Goal: Task Accomplishment & Management: Complete application form

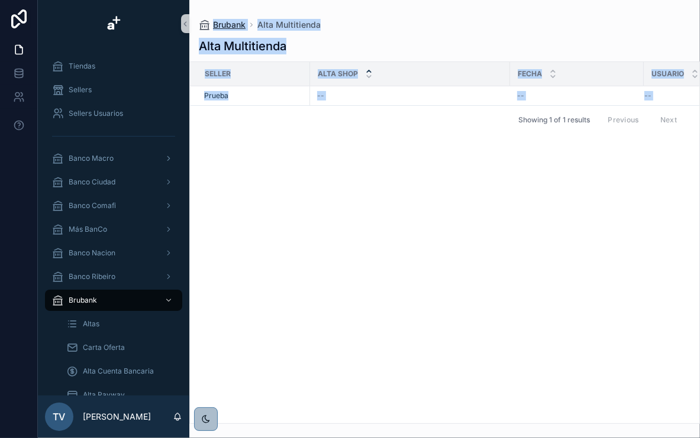
drag, startPoint x: 445, startPoint y: 162, endPoint x: 199, endPoint y: 22, distance: 282.9
click at [199, 22] on div "Brubank Alta Multitienda Alta Multitienda Seller Alta Shop Fecha Usuario Prueba…" at bounding box center [444, 212] width 511 height 424
drag, startPoint x: 199, startPoint y: 22, endPoint x: 254, endPoint y: 144, distance: 133.9
click at [254, 144] on div "Seller Alta Shop Fecha Usuario Prueba -- -- -- Showing 1 of 1 results Previous …" at bounding box center [444, 242] width 509 height 361
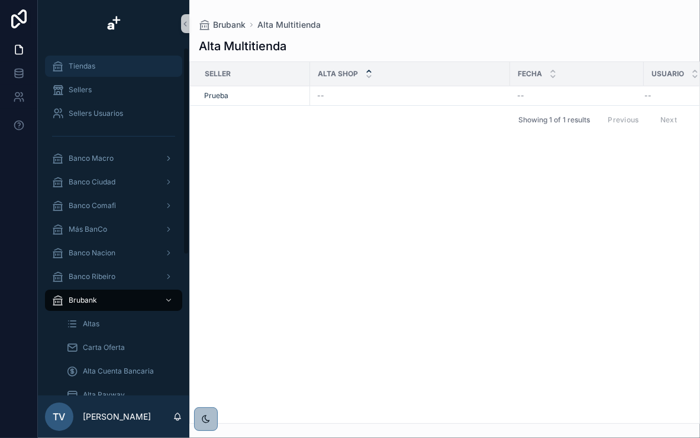
click at [76, 64] on span "Tiendas" at bounding box center [82, 66] width 27 height 9
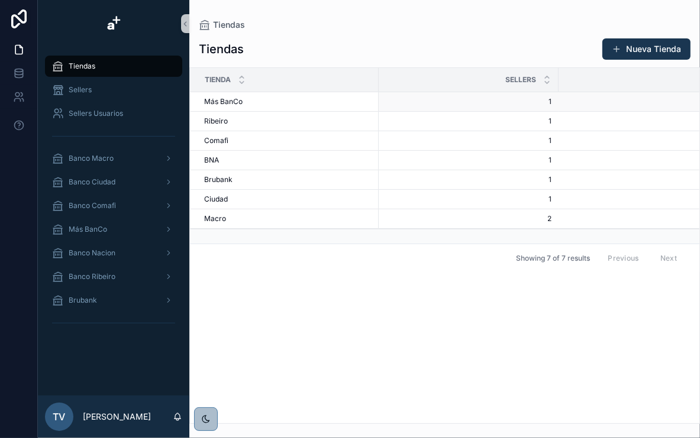
click at [230, 101] on span "Más BanCo" at bounding box center [223, 101] width 38 height 9
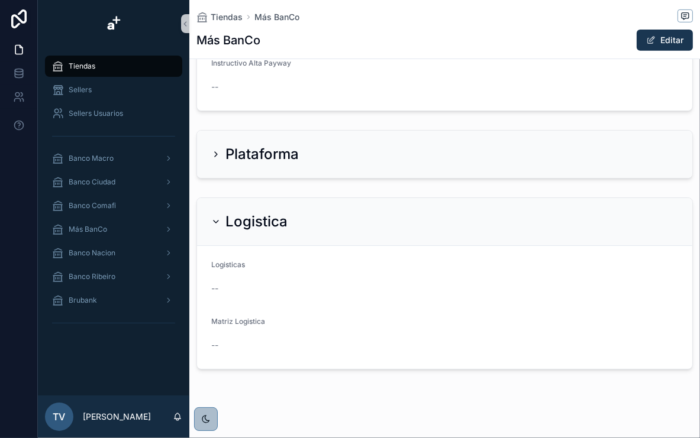
scroll to position [398, 0]
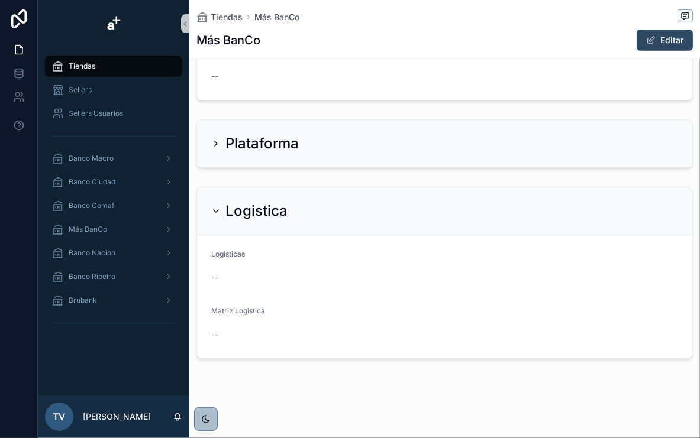
click at [650, 39] on button "Editar" at bounding box center [665, 40] width 56 height 21
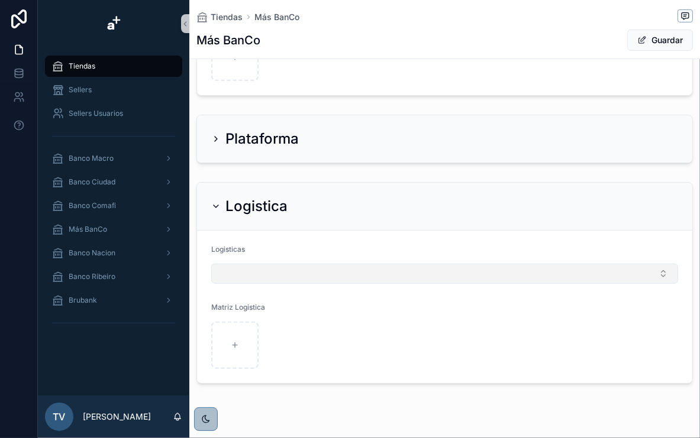
scroll to position [480, 0]
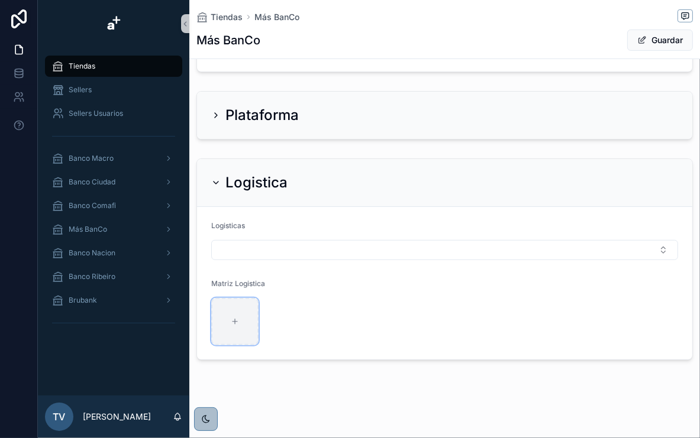
click at [241, 312] on div "scrollable content" at bounding box center [234, 321] width 47 height 47
click at [278, 312] on div "scrollable content" at bounding box center [265, 321] width 109 height 47
drag, startPoint x: 257, startPoint y: 282, endPoint x: 272, endPoint y: 282, distance: 15.4
click at [272, 282] on div "Matriz Logistica" at bounding box center [265, 286] width 109 height 14
click at [274, 284] on div "Matriz Logistica" at bounding box center [265, 286] width 109 height 14
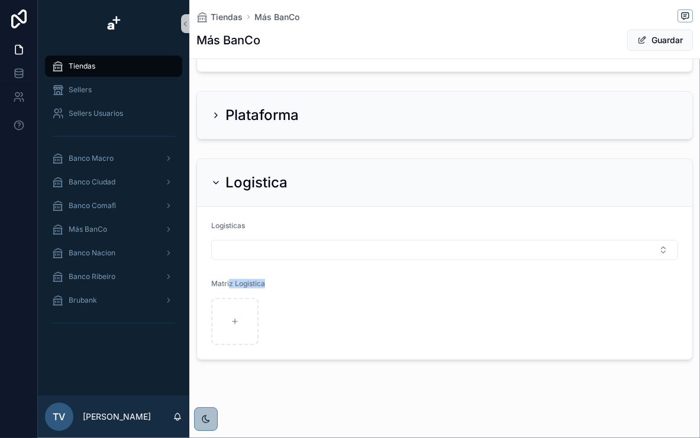
click at [274, 282] on div "Matriz Logistica" at bounding box center [265, 286] width 109 height 14
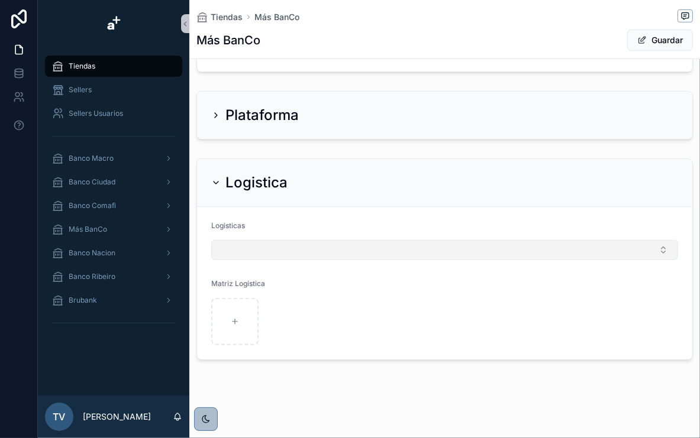
click at [409, 253] on button "Select Button" at bounding box center [444, 250] width 467 height 20
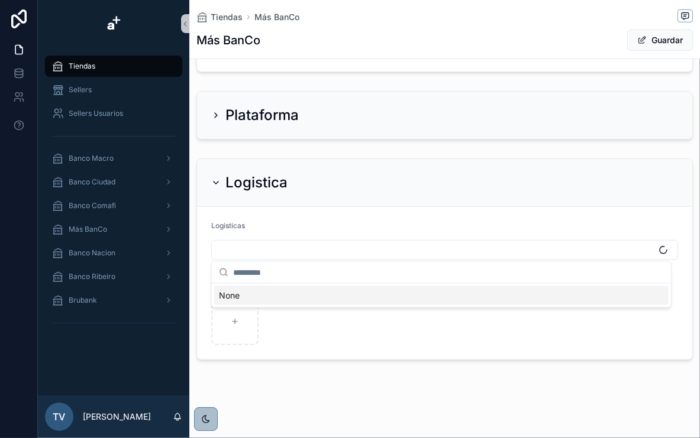
click at [428, 216] on form "Logisticas Matriz Logistica" at bounding box center [444, 283] width 495 height 153
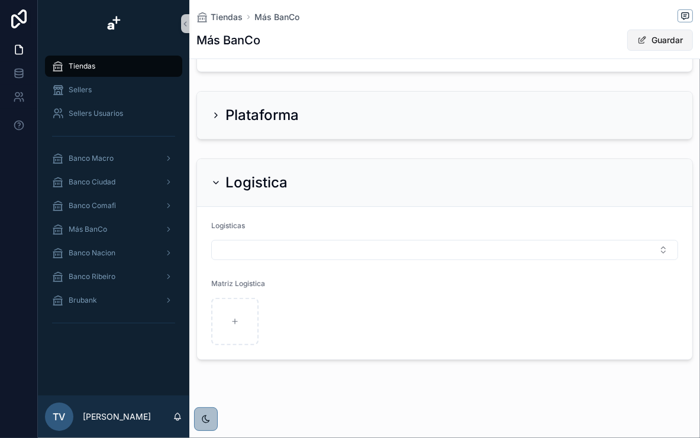
click at [650, 43] on button "Guardar" at bounding box center [660, 40] width 66 height 21
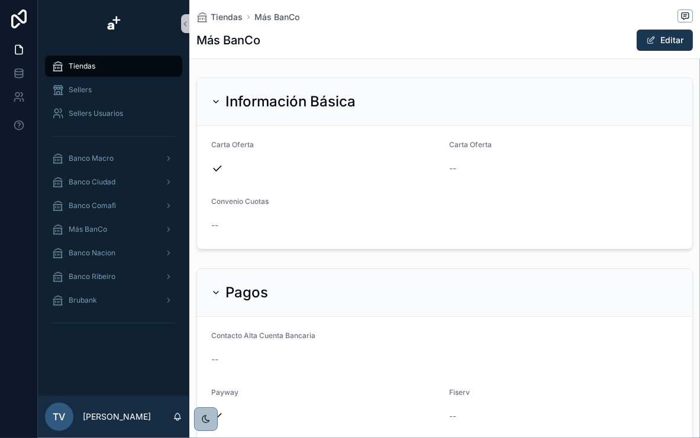
scroll to position [0, 0]
click at [89, 66] on span "Tiendas" at bounding box center [82, 66] width 27 height 9
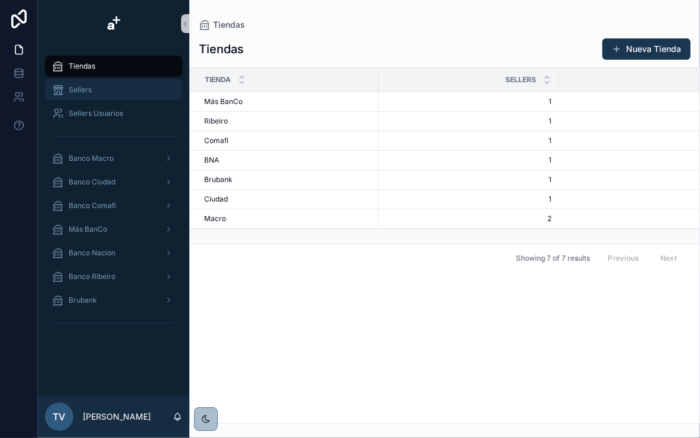
click at [111, 95] on div "Sellers" at bounding box center [113, 89] width 123 height 19
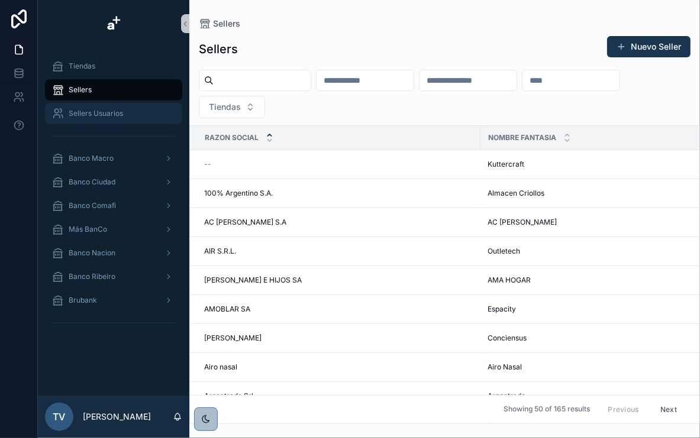
click at [109, 111] on span "Sellers Usuarios" at bounding box center [96, 113] width 54 height 9
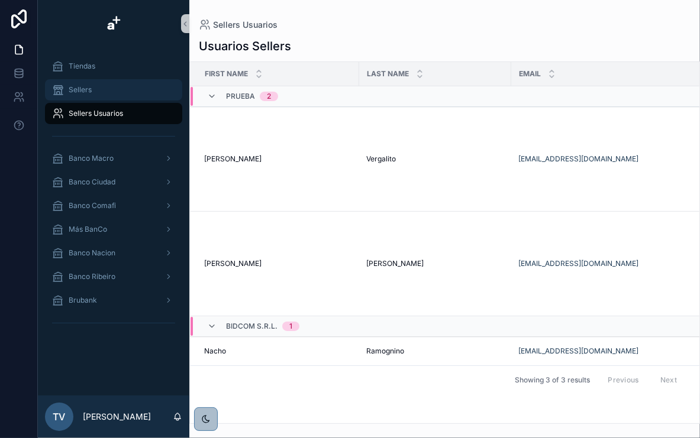
click at [93, 92] on div "Sellers" at bounding box center [113, 89] width 123 height 19
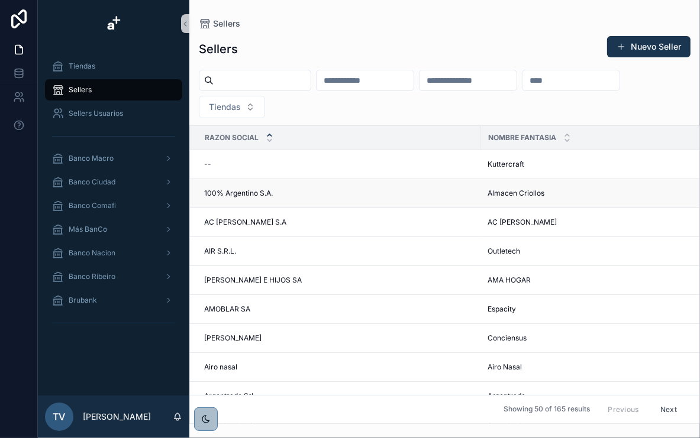
click at [258, 194] on span "100% Argentino S.A." at bounding box center [238, 193] width 69 height 9
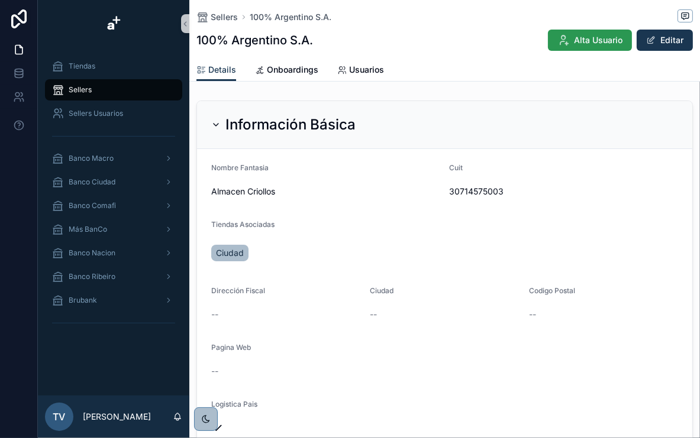
click at [579, 37] on span "Alta Usuario" at bounding box center [598, 40] width 49 height 12
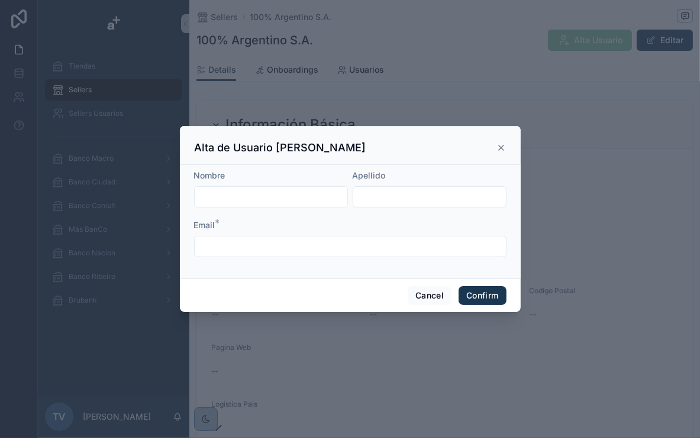
click at [277, 191] on input "text" at bounding box center [271, 197] width 153 height 17
click at [435, 133] on div "Alta de Usuario [PERSON_NAME]" at bounding box center [350, 145] width 341 height 39
click at [499, 146] on icon at bounding box center [500, 147] width 9 height 9
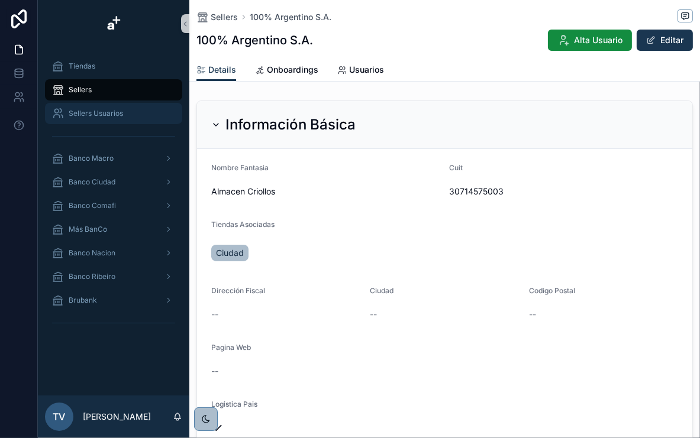
click at [118, 106] on div "Sellers Usuarios" at bounding box center [113, 113] width 123 height 19
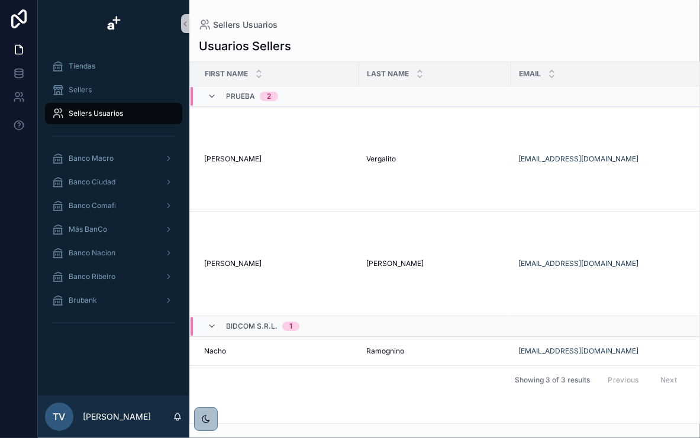
click at [283, 26] on div "Sellers Usuarios" at bounding box center [445, 25] width 492 height 12
click at [97, 85] on div "Sellers" at bounding box center [113, 89] width 123 height 19
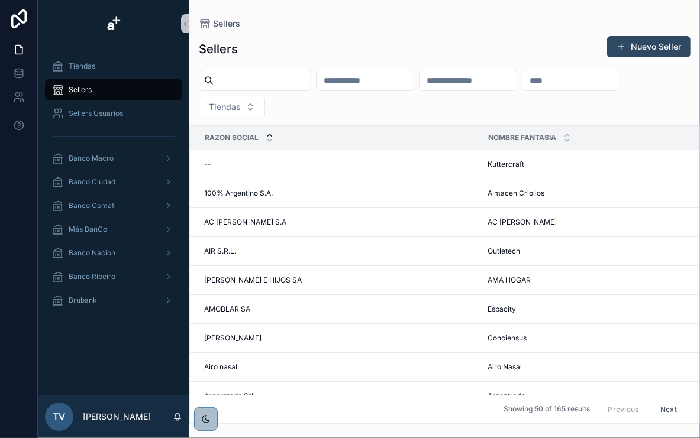
click at [622, 42] on span "scrollable content" at bounding box center [620, 46] width 9 height 9
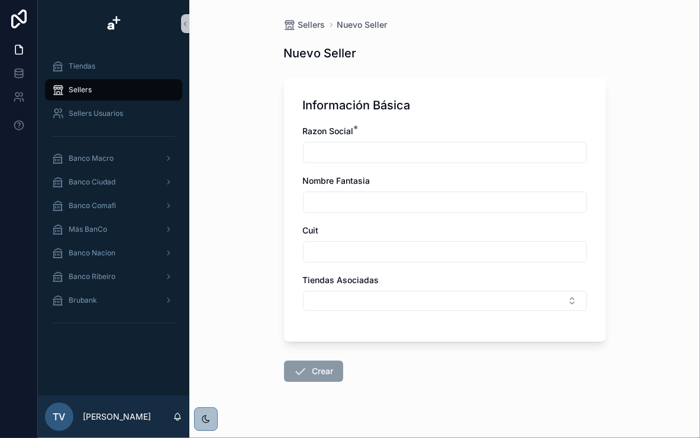
click at [388, 205] on input "scrollable content" at bounding box center [444, 202] width 283 height 17
click at [587, 285] on div "Información Básica Razon Social * Nombre Fantasia Cuit Tiendas Asociadas" at bounding box center [445, 210] width 322 height 264
click at [450, 308] on button "Select Button" at bounding box center [445, 301] width 284 height 20
click at [570, 267] on div "Razon Social * Nombre Fantasia Cuit Tiendas Asociadas" at bounding box center [445, 224] width 284 height 198
click at [227, 22] on div "Sellers Nuevo Seller Nuevo Seller Información Básica Razon Social * Nombre Fant…" at bounding box center [444, 219] width 511 height 438
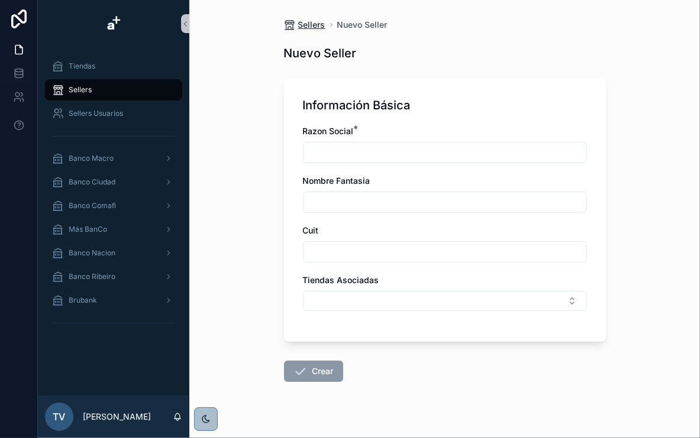
click at [308, 21] on span "Sellers" at bounding box center [311, 25] width 27 height 12
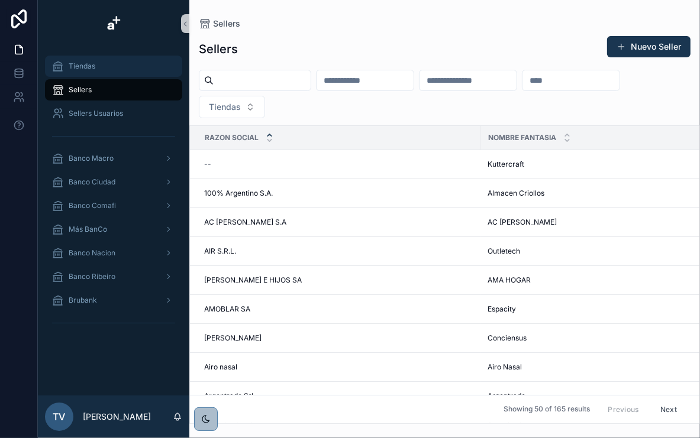
click at [105, 62] on div "Tiendas" at bounding box center [113, 66] width 123 height 19
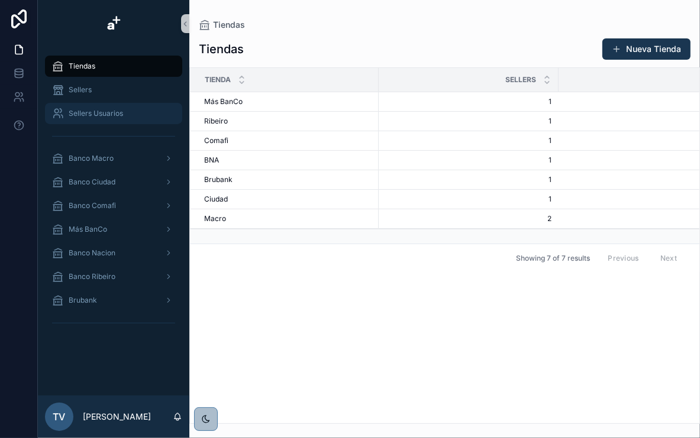
click at [80, 104] on div "Sellers Usuarios" at bounding box center [113, 113] width 123 height 19
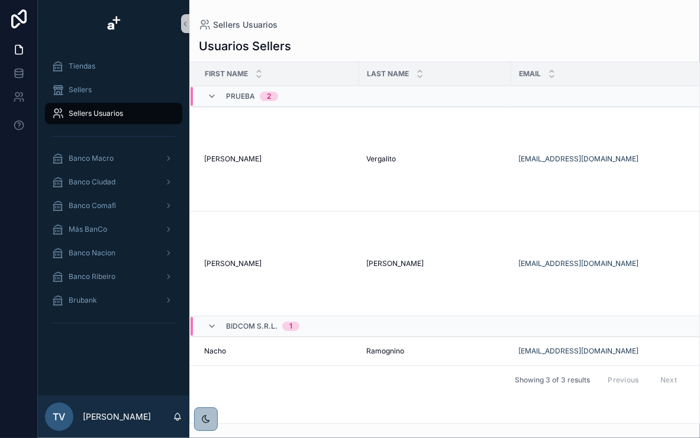
click at [125, 351] on div "Tiendas Sellers Sellers Usuarios Banco Macro Banco Ciudad Banco Comafi Más BanC…" at bounding box center [113, 221] width 151 height 348
click at [128, 163] on div "Banco Macro" at bounding box center [113, 158] width 123 height 19
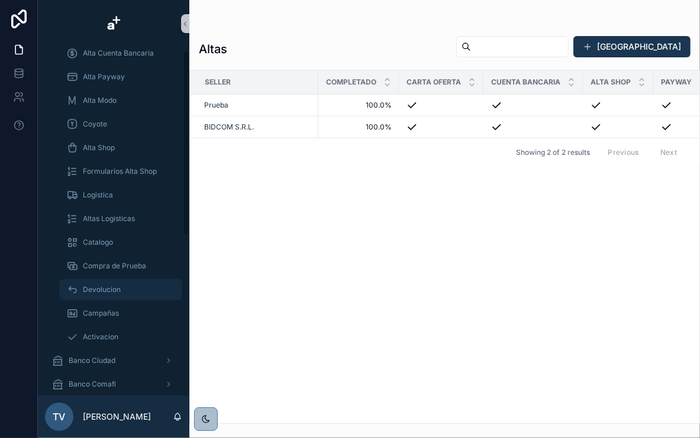
scroll to position [189, 0]
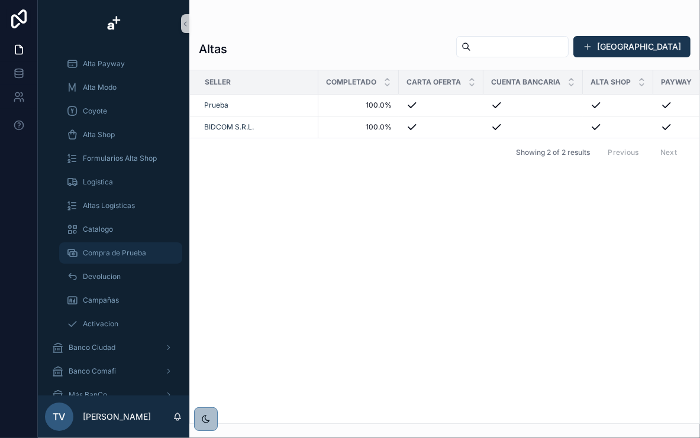
click at [123, 261] on div "Compra de Prueba" at bounding box center [120, 253] width 109 height 19
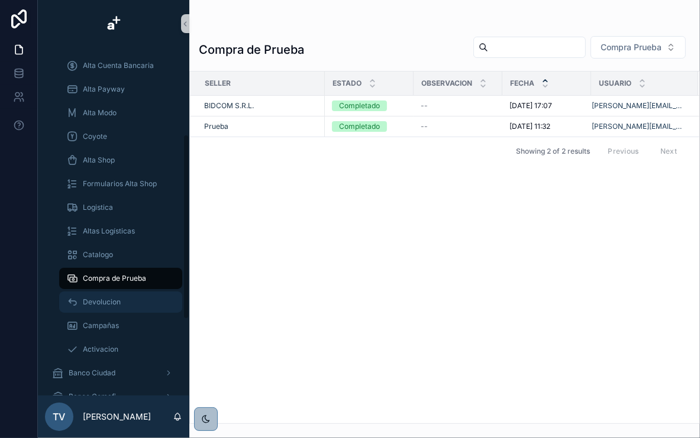
scroll to position [165, 0]
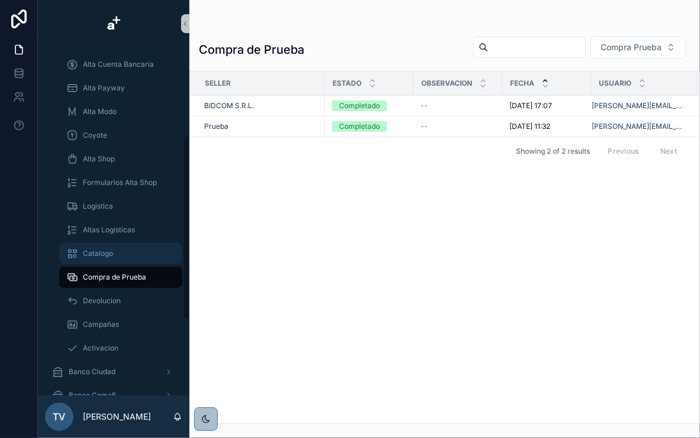
click at [110, 254] on span "Catalogo" at bounding box center [98, 253] width 30 height 9
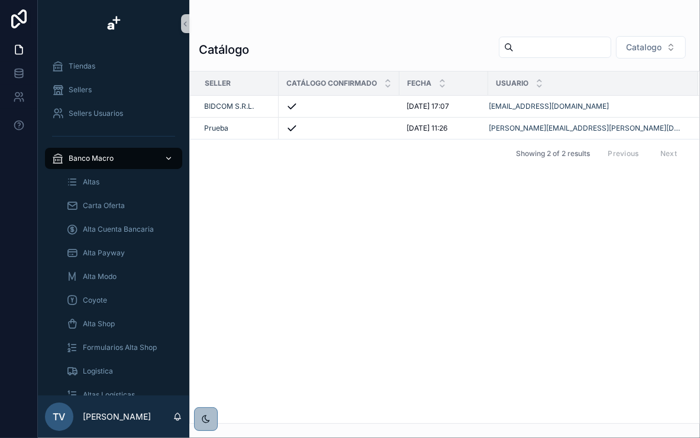
click at [110, 154] on span "Banco Macro" at bounding box center [91, 158] width 45 height 9
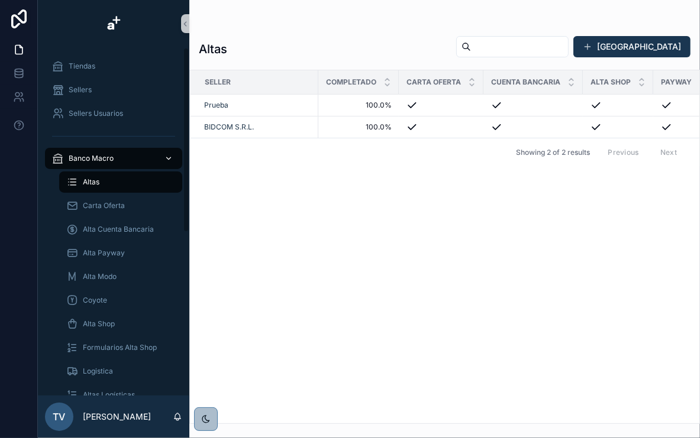
click at [166, 157] on icon "scrollable content" at bounding box center [168, 158] width 8 height 8
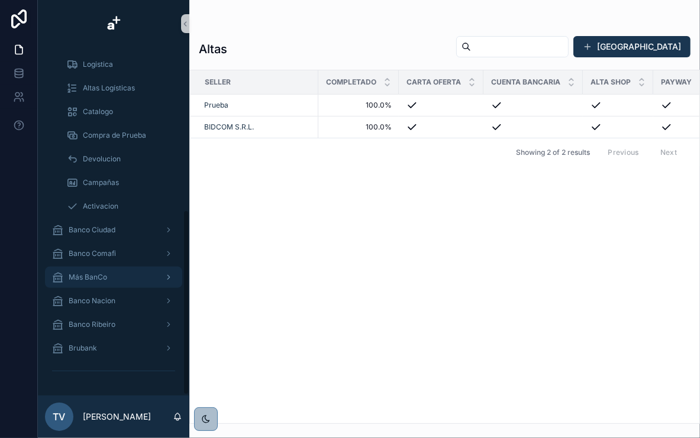
click at [102, 280] on span "Más BanCo" at bounding box center [88, 277] width 38 height 9
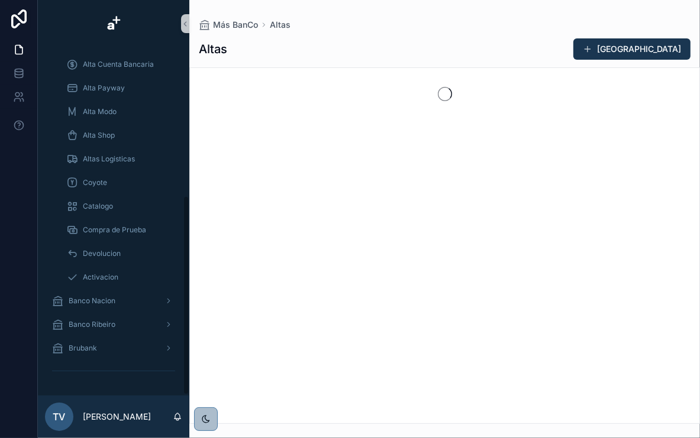
scroll to position [260, 0]
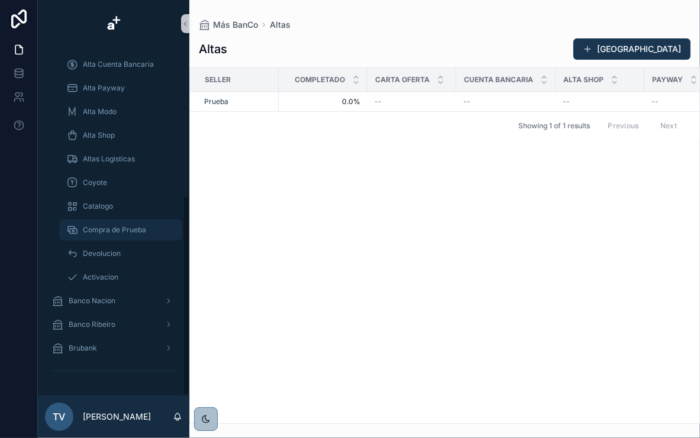
drag, startPoint x: 123, startPoint y: 230, endPoint x: 135, endPoint y: 229, distance: 11.9
click at [123, 230] on span "Compra de Prueba" at bounding box center [114, 229] width 63 height 9
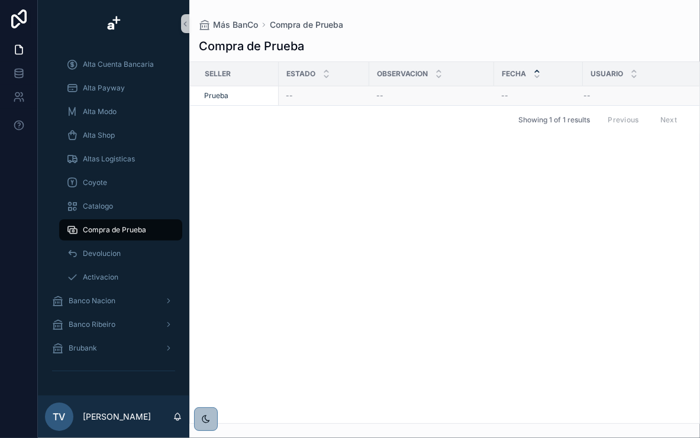
click at [663, 96] on div "--" at bounding box center [643, 95] width 121 height 9
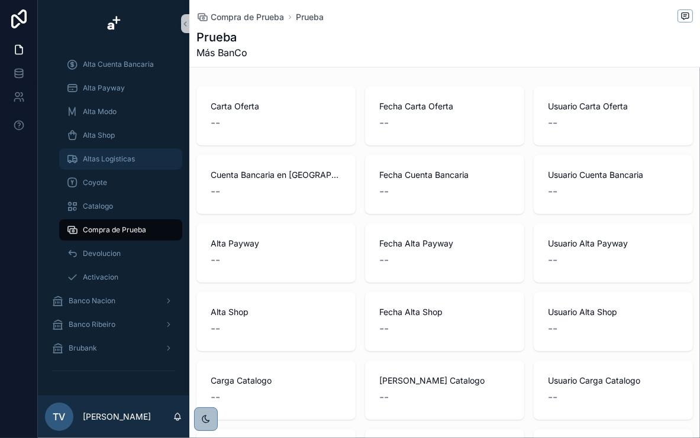
click at [111, 159] on span "Altas Logisticas" at bounding box center [109, 158] width 52 height 9
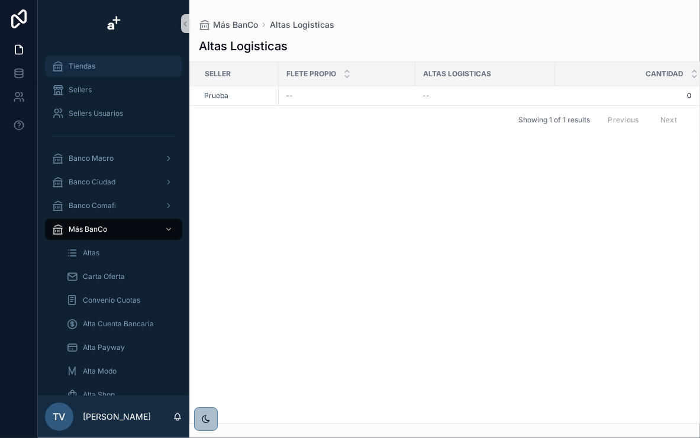
click at [94, 63] on span "Tiendas" at bounding box center [82, 66] width 27 height 9
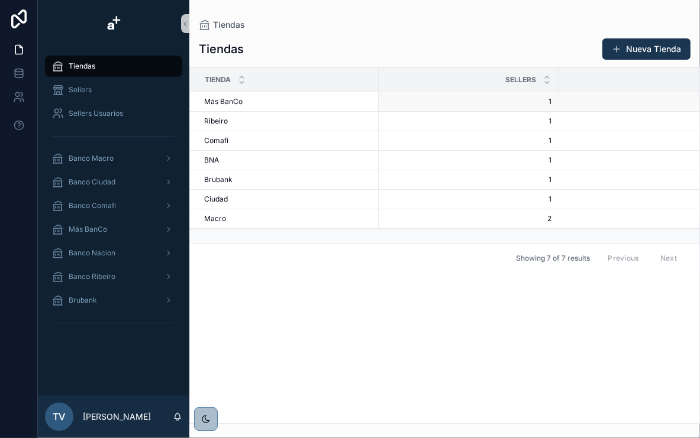
click at [274, 102] on div "Más BanCo Más BanCo" at bounding box center [287, 101] width 167 height 9
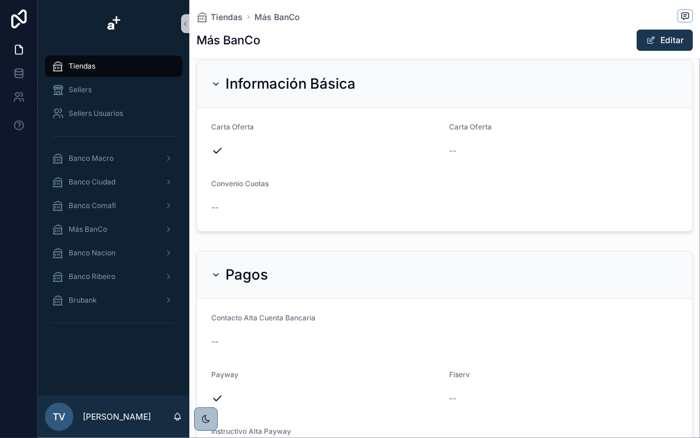
scroll to position [189, 0]
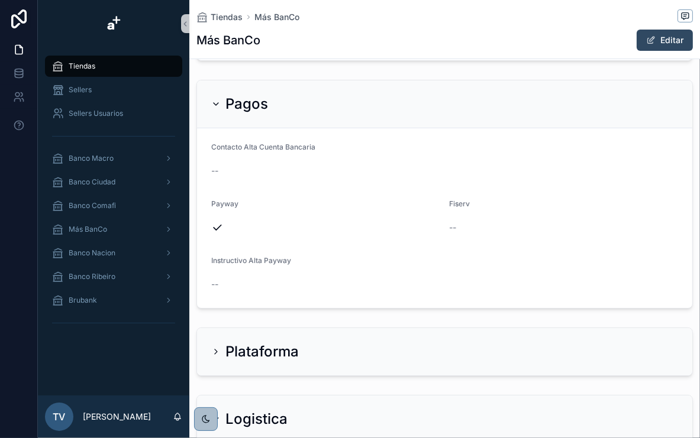
click at [646, 39] on span "scrollable content" at bounding box center [650, 39] width 9 height 9
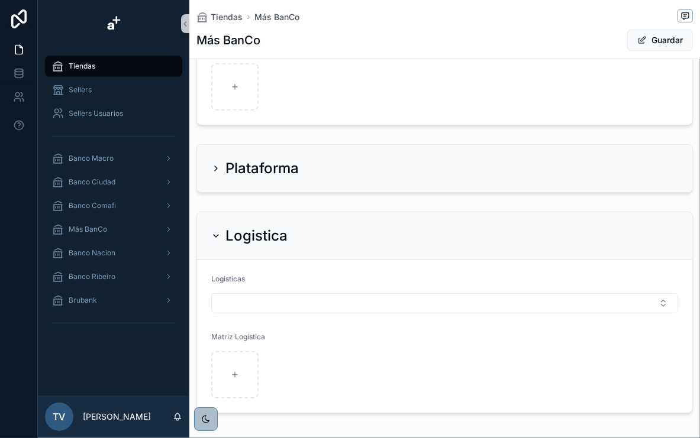
scroll to position [481, 0]
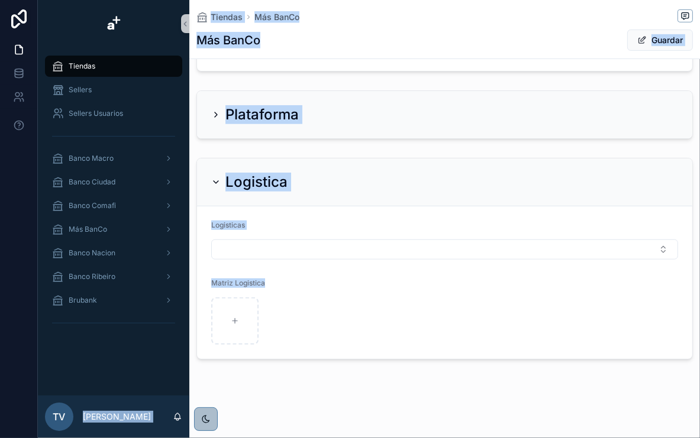
click at [194, 282] on div "Logistica Logisticas Matriz Logistica" at bounding box center [444, 258] width 511 height 211
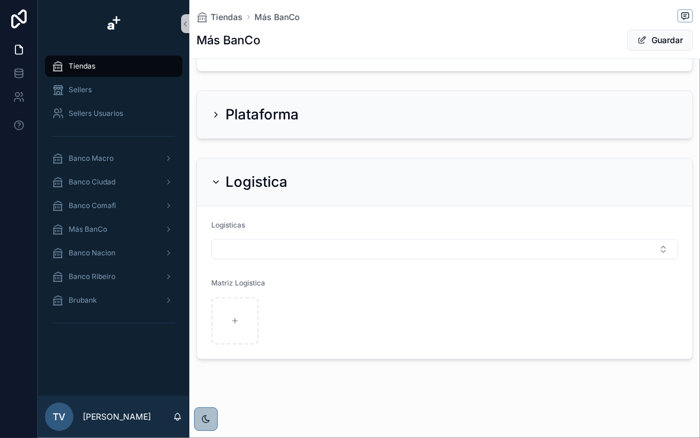
drag, startPoint x: 194, startPoint y: 282, endPoint x: 274, endPoint y: 304, distance: 83.5
click at [275, 302] on div "scrollable content" at bounding box center [265, 321] width 109 height 47
click at [96, 96] on div "Sellers" at bounding box center [113, 89] width 123 height 19
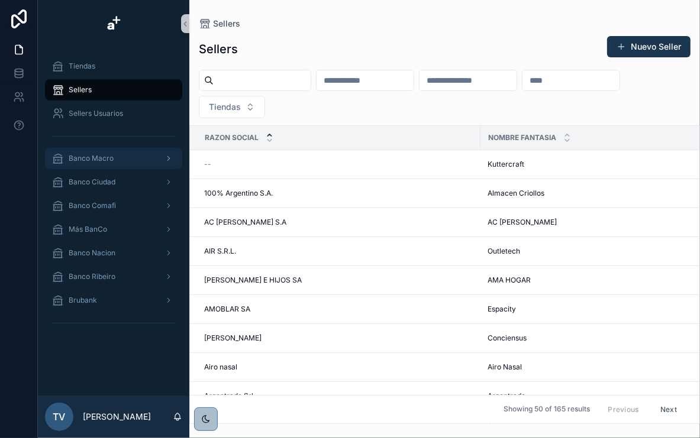
click at [125, 164] on div "Banco Macro" at bounding box center [113, 158] width 123 height 19
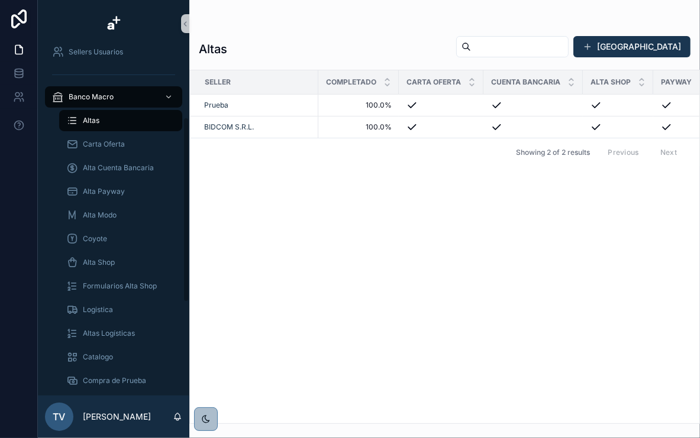
scroll to position [142, 0]
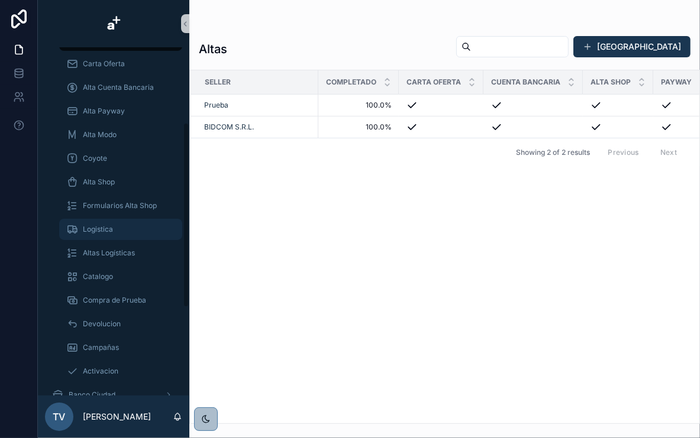
click at [110, 231] on span "Logistica" at bounding box center [98, 229] width 30 height 9
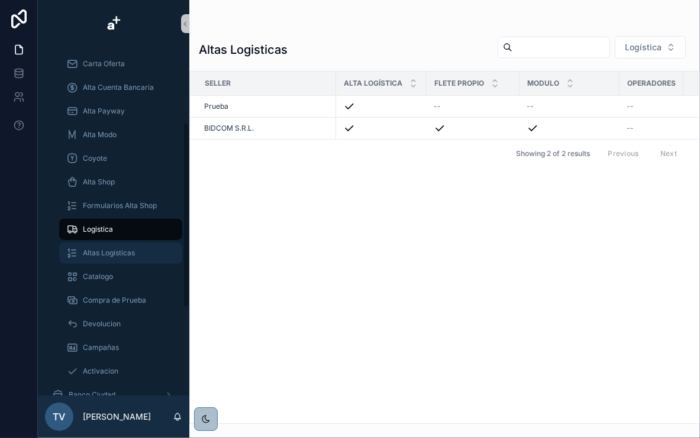
click at [105, 257] on span "Altas Logísticas" at bounding box center [109, 252] width 52 height 9
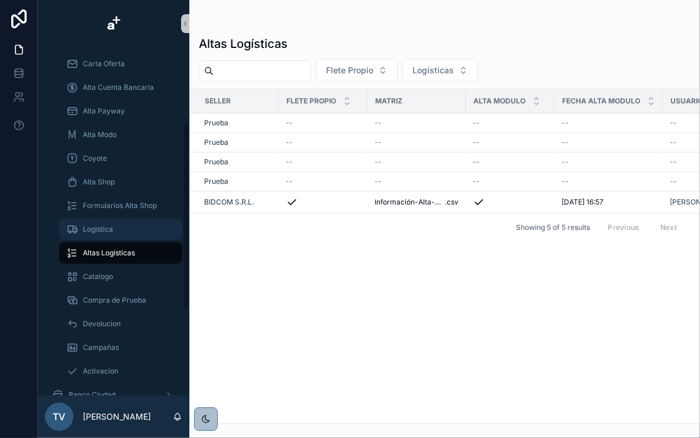
click at [105, 226] on span "Logistica" at bounding box center [98, 229] width 30 height 9
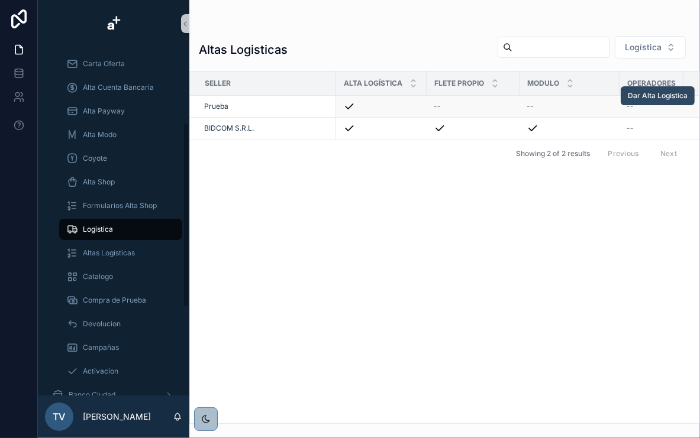
click at [672, 99] on span "Dar Alta Logistica" at bounding box center [658, 95] width 60 height 9
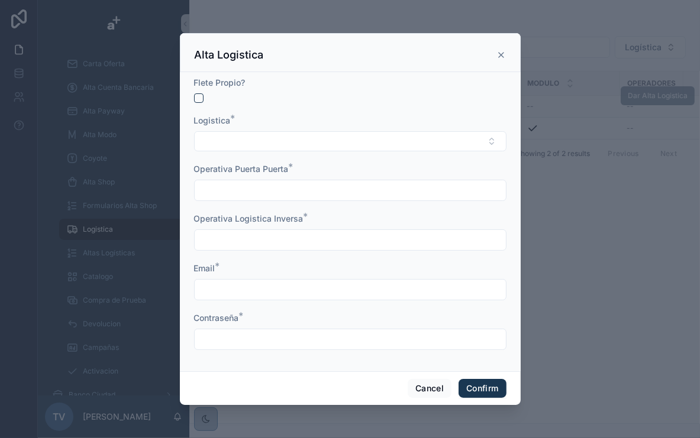
click at [401, 180] on div at bounding box center [350, 190] width 312 height 21
click at [403, 188] on input "text" at bounding box center [350, 190] width 311 height 17
click at [363, 169] on div "Operativa Puerta Puerta *" at bounding box center [350, 169] width 312 height 12
click at [390, 149] on button "Select Button" at bounding box center [350, 141] width 312 height 20
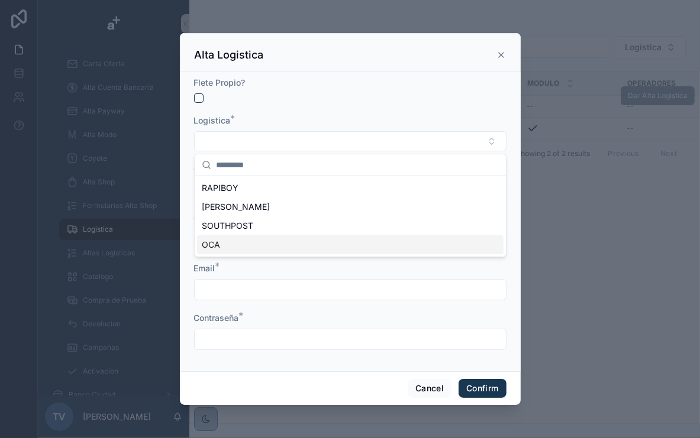
click at [318, 245] on div "OCA" at bounding box center [350, 244] width 306 height 19
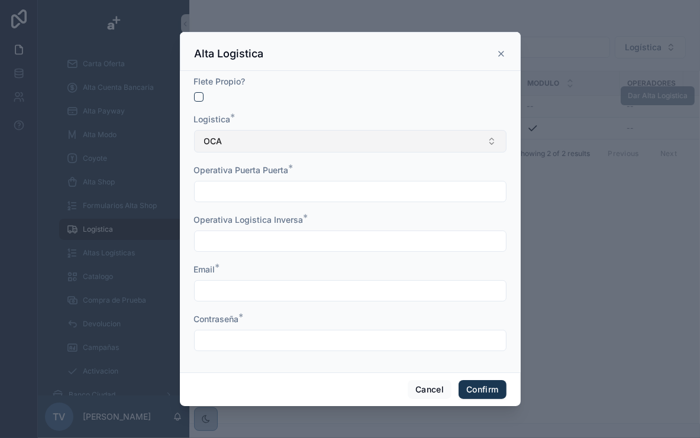
click at [383, 139] on button "OCA" at bounding box center [350, 141] width 312 height 22
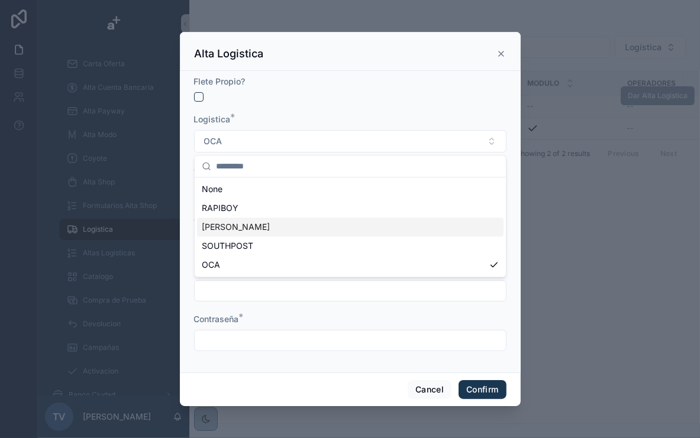
click at [277, 227] on div "[PERSON_NAME]" at bounding box center [350, 227] width 306 height 19
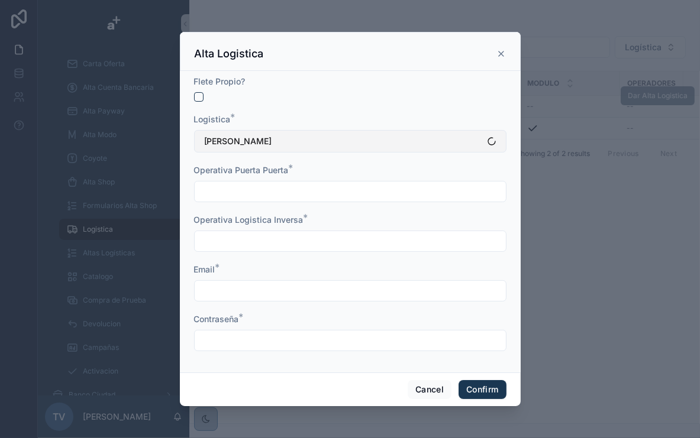
click at [312, 151] on button "[PERSON_NAME]" at bounding box center [350, 141] width 312 height 22
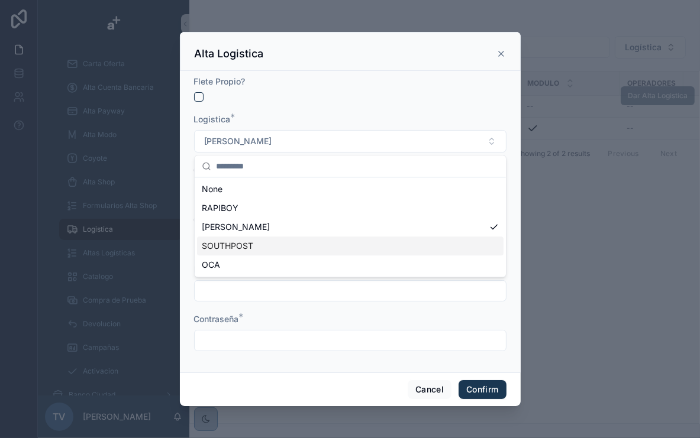
click at [261, 244] on div "SOUTHPOST" at bounding box center [350, 246] width 306 height 19
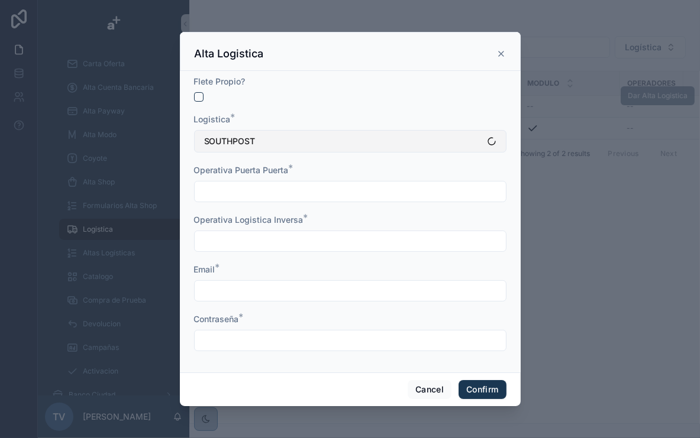
click at [328, 137] on button "SOUTHPOST" at bounding box center [350, 141] width 312 height 22
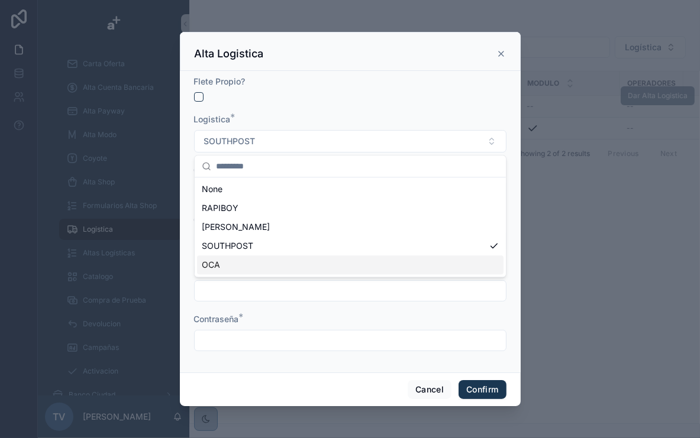
click at [270, 259] on div "OCA" at bounding box center [350, 265] width 306 height 19
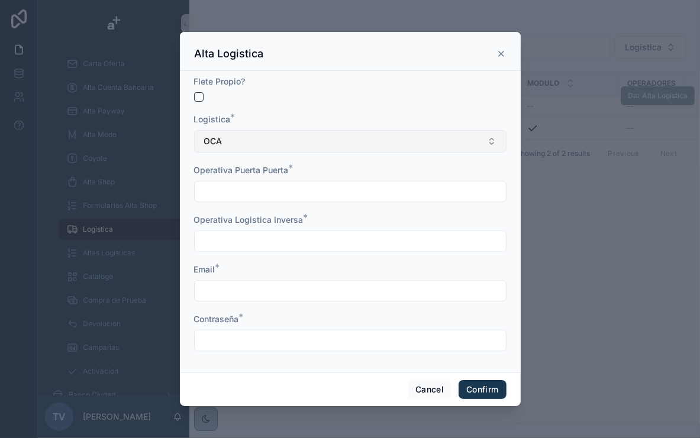
click at [371, 144] on button "OCA" at bounding box center [350, 141] width 312 height 22
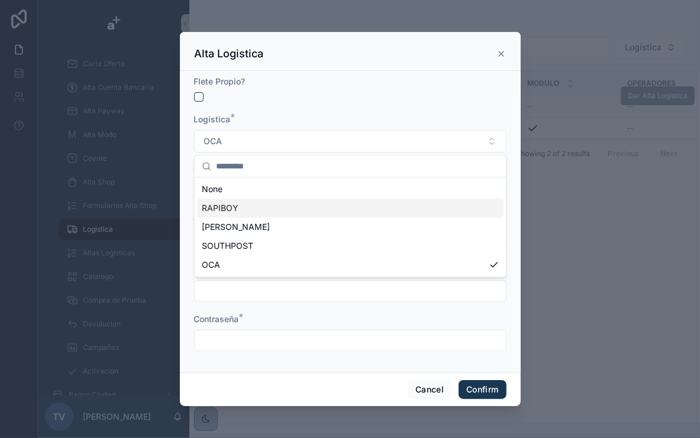
click at [254, 205] on div "RAPIBOY" at bounding box center [350, 208] width 306 height 19
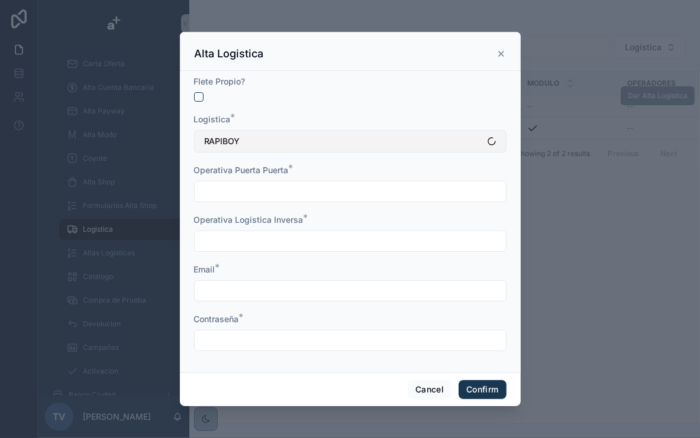
click at [312, 146] on button "RAPIBOY" at bounding box center [350, 141] width 312 height 22
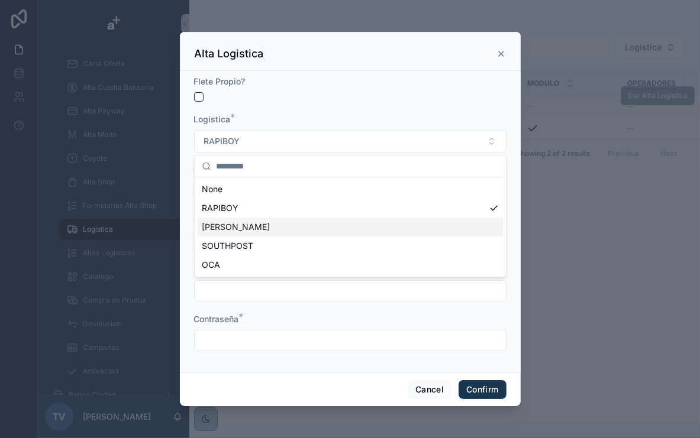
click at [295, 227] on div "[PERSON_NAME]" at bounding box center [350, 227] width 306 height 19
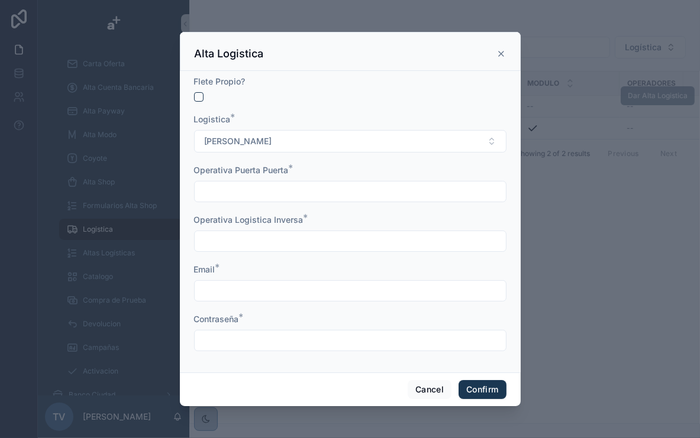
click at [386, 119] on div "Logistica *" at bounding box center [350, 120] width 312 height 12
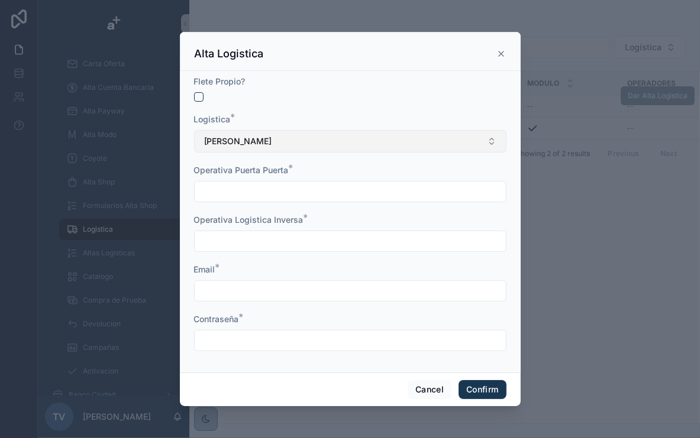
click at [260, 147] on button "[PERSON_NAME]" at bounding box center [350, 141] width 312 height 22
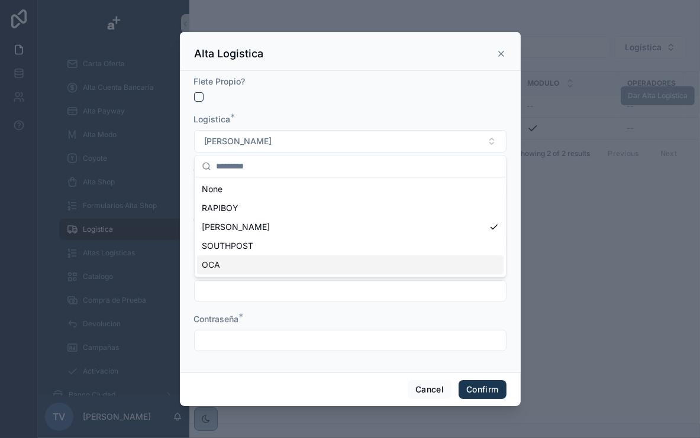
click at [338, 315] on div "Contraseña *" at bounding box center [350, 320] width 312 height 12
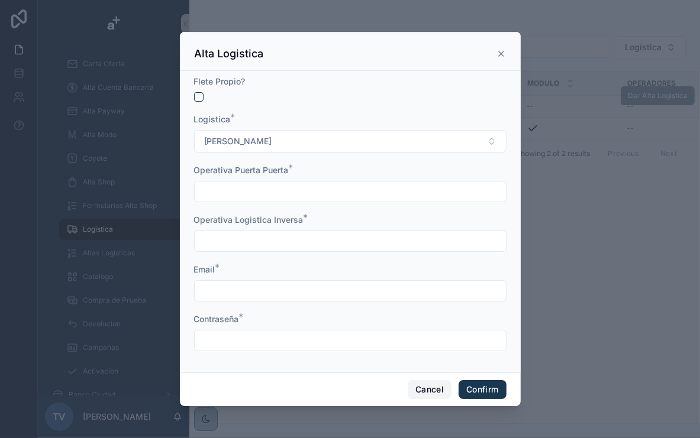
click at [416, 392] on button "Cancel" at bounding box center [430, 389] width 44 height 19
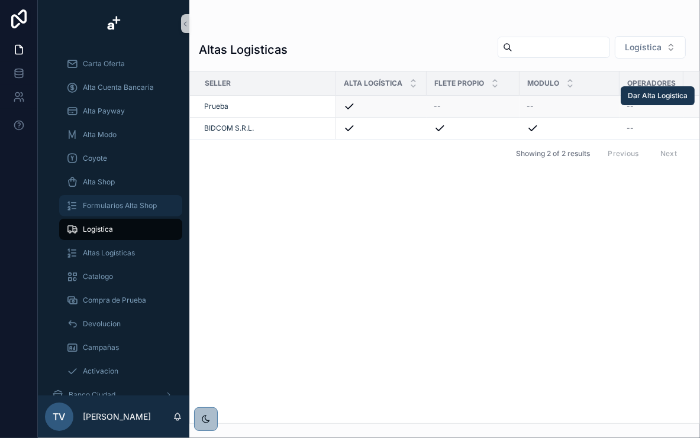
click at [107, 205] on span "Formularios Alta Shop" at bounding box center [120, 205] width 74 height 9
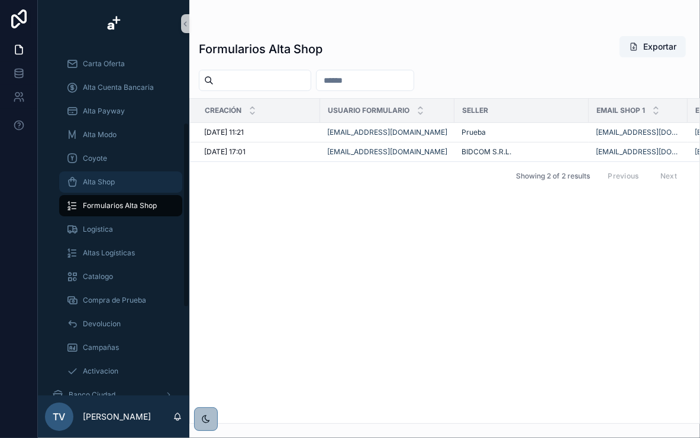
click at [127, 180] on div "Alta Shop" at bounding box center [120, 182] width 109 height 19
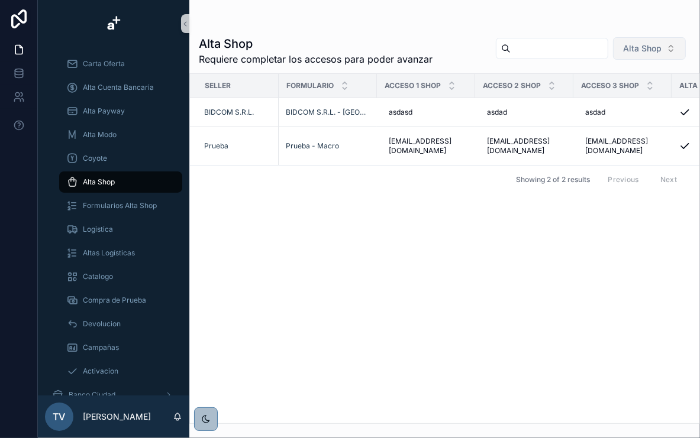
click at [658, 50] on span "Alta Shop" at bounding box center [642, 49] width 38 height 12
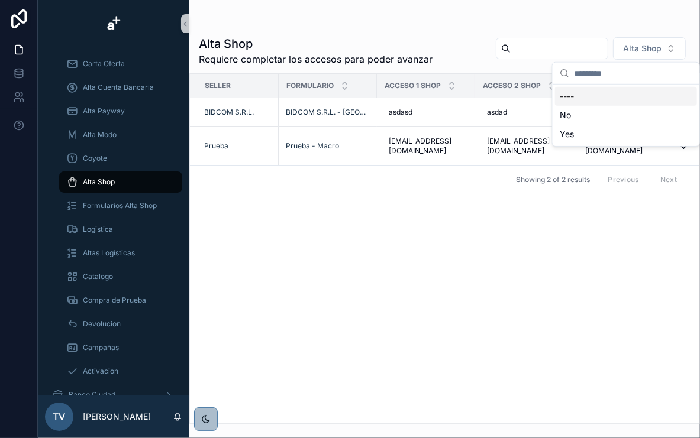
click at [623, 28] on div "Alta Shop Requiere completar los accesos para poder avanzar Alta Shop Seller Fo…" at bounding box center [444, 226] width 511 height 396
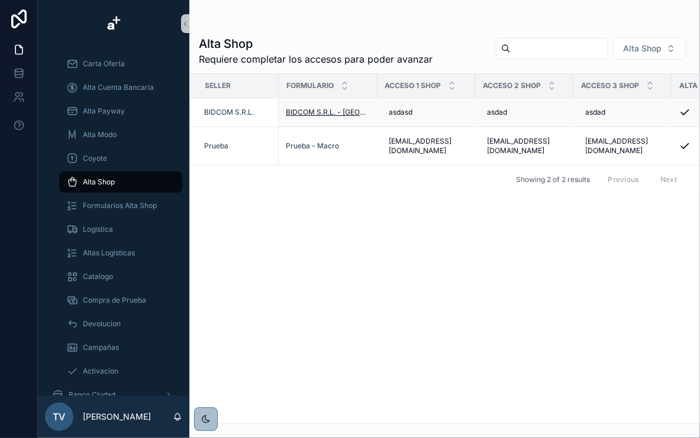
click at [301, 112] on span "BIDCOM S.R.L. - [GEOGRAPHIC_DATA]" at bounding box center [328, 112] width 84 height 9
click at [98, 104] on div "Alta Payway" at bounding box center [120, 111] width 109 height 19
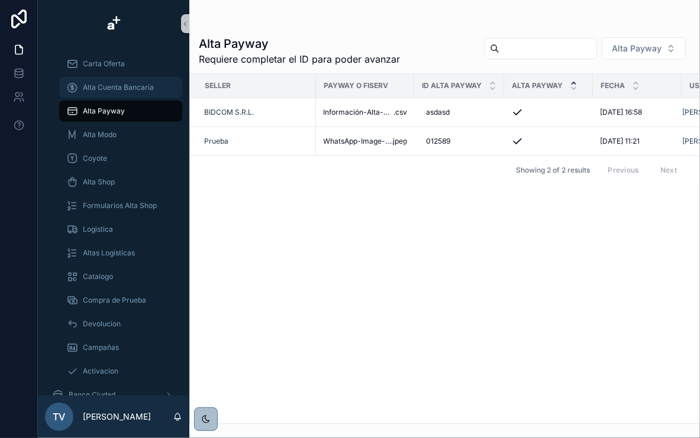
click at [113, 85] on span "Alta Cuenta Bancaria" at bounding box center [118, 87] width 71 height 9
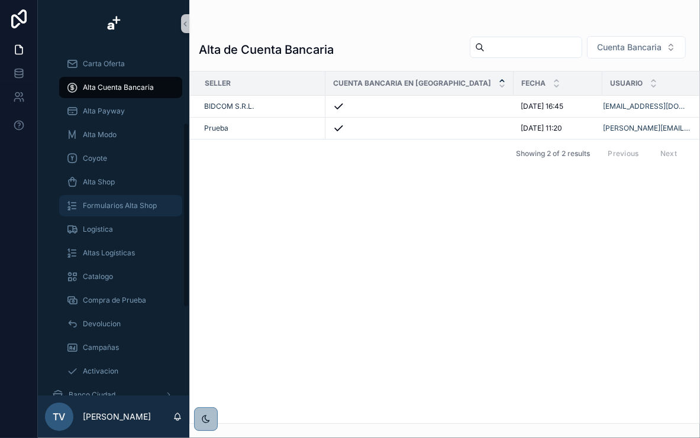
click at [117, 205] on span "Formularios Alta Shop" at bounding box center [120, 205] width 74 height 9
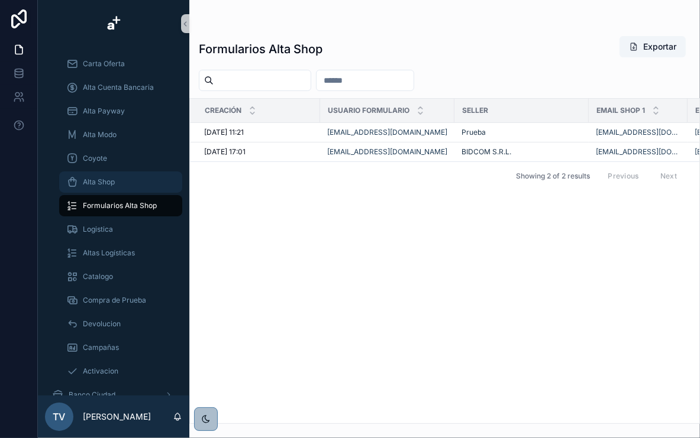
click at [114, 190] on div "Alta Shop" at bounding box center [120, 182] width 109 height 19
